Goal: Navigation & Orientation: Find specific page/section

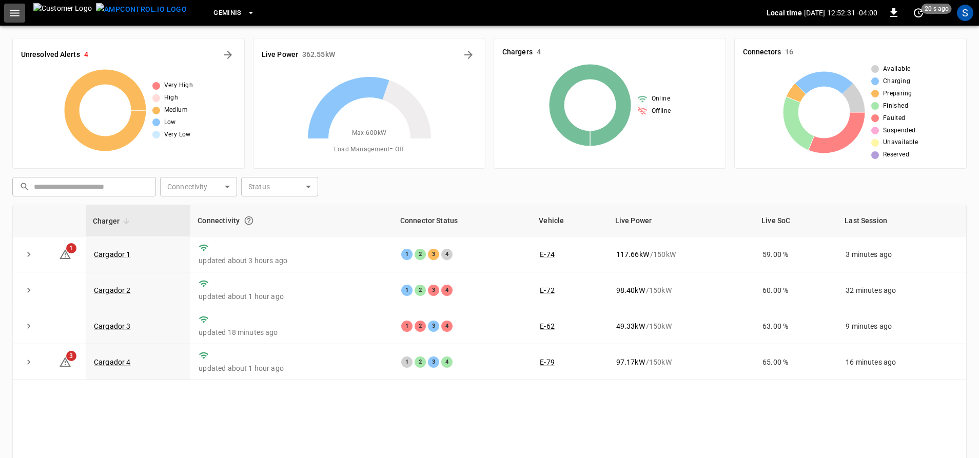
click at [13, 13] on icon "button" at bounding box center [15, 13] width 10 height 7
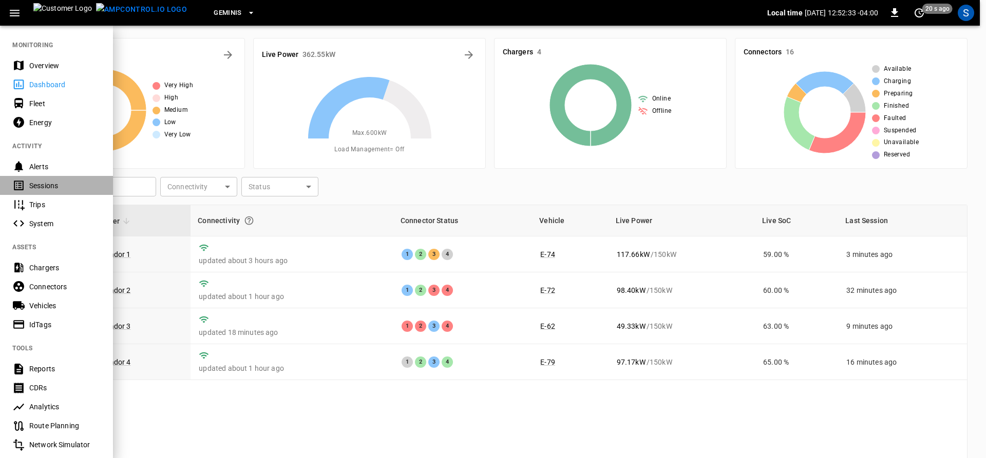
click at [55, 186] on div "Sessions" at bounding box center [64, 186] width 71 height 10
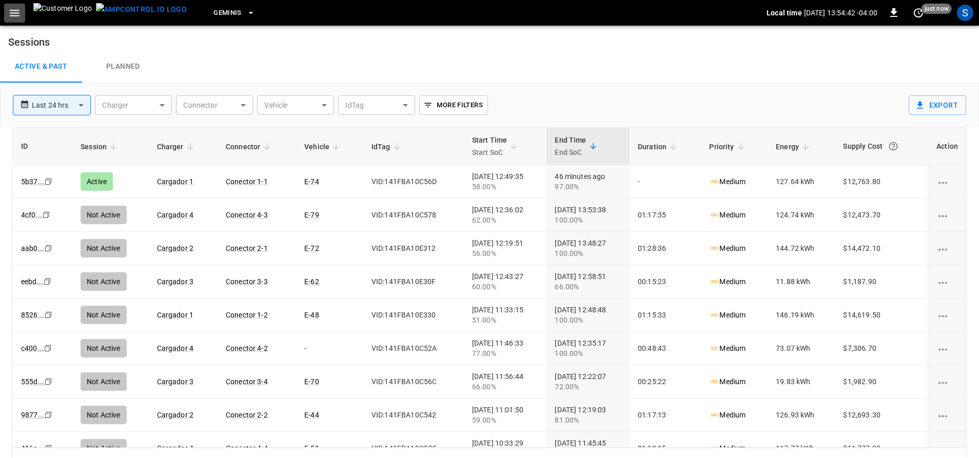
click at [18, 16] on icon "button" at bounding box center [14, 13] width 13 height 13
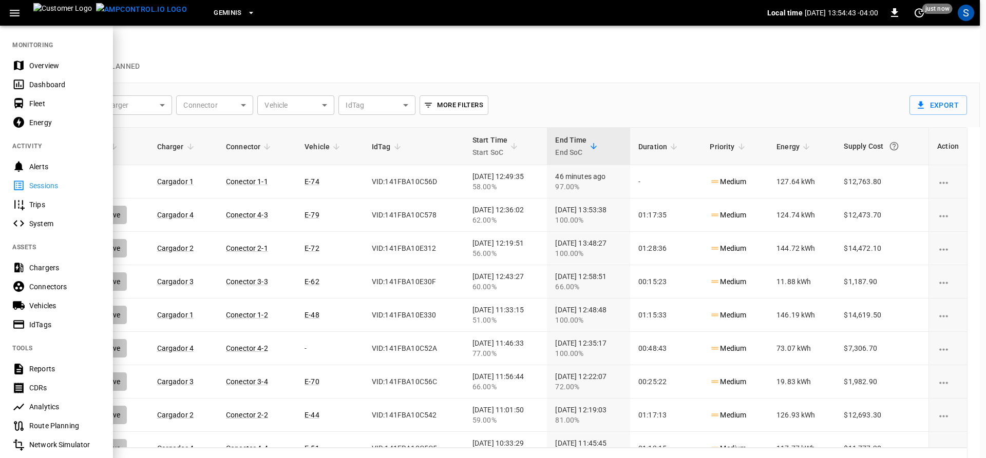
click at [52, 84] on div "Dashboard" at bounding box center [64, 85] width 71 height 10
